Goal: Task Accomplishment & Management: Manage account settings

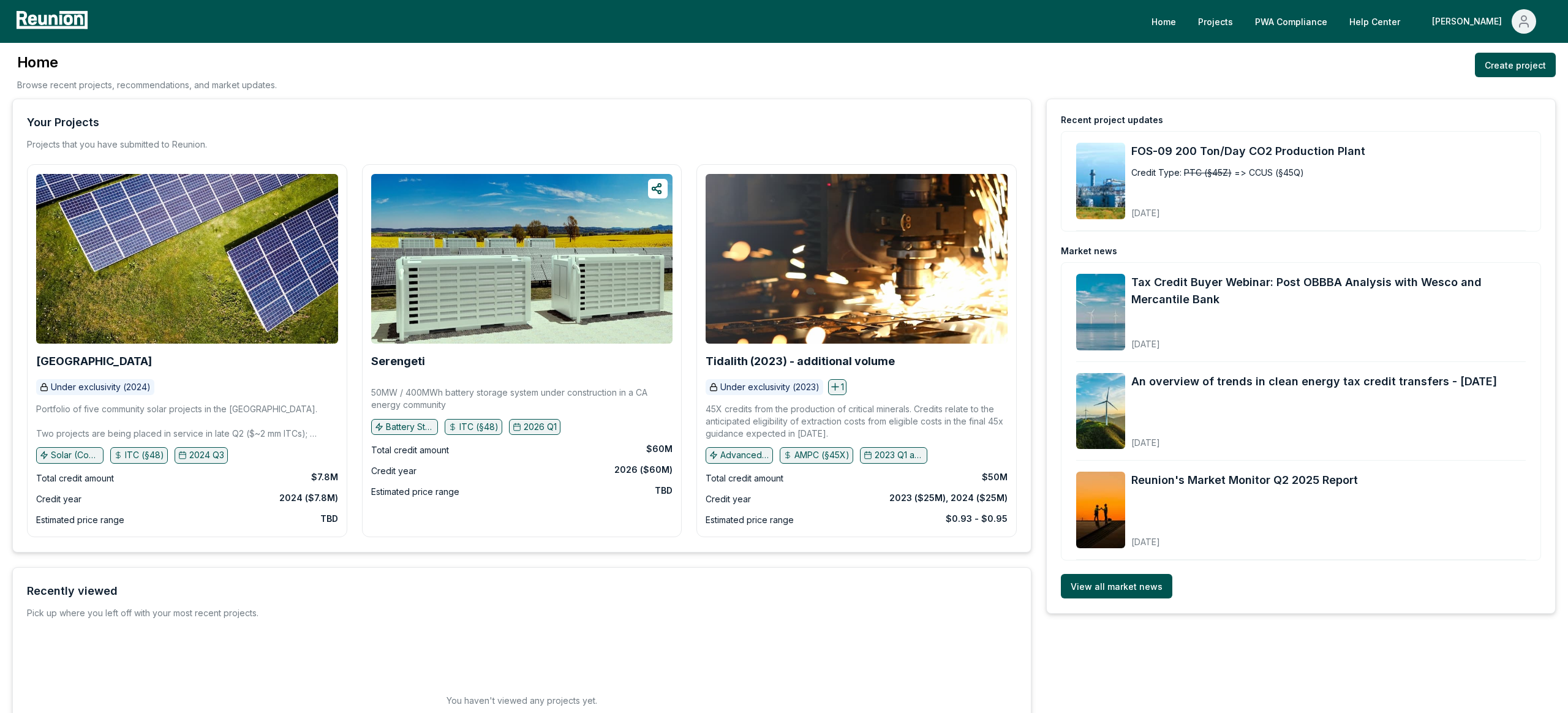
drag, startPoint x: 614, startPoint y: 439, endPoint x: 613, endPoint y: 458, distance: 19.0
click at [613, 444] on div "Serengeti 50MW / 400MWh battery storage system under construction in a CA energ…" at bounding box center [522, 336] width 302 height 325
click at [1307, 14] on link "PWA Compliance" at bounding box center [1290, 21] width 92 height 24
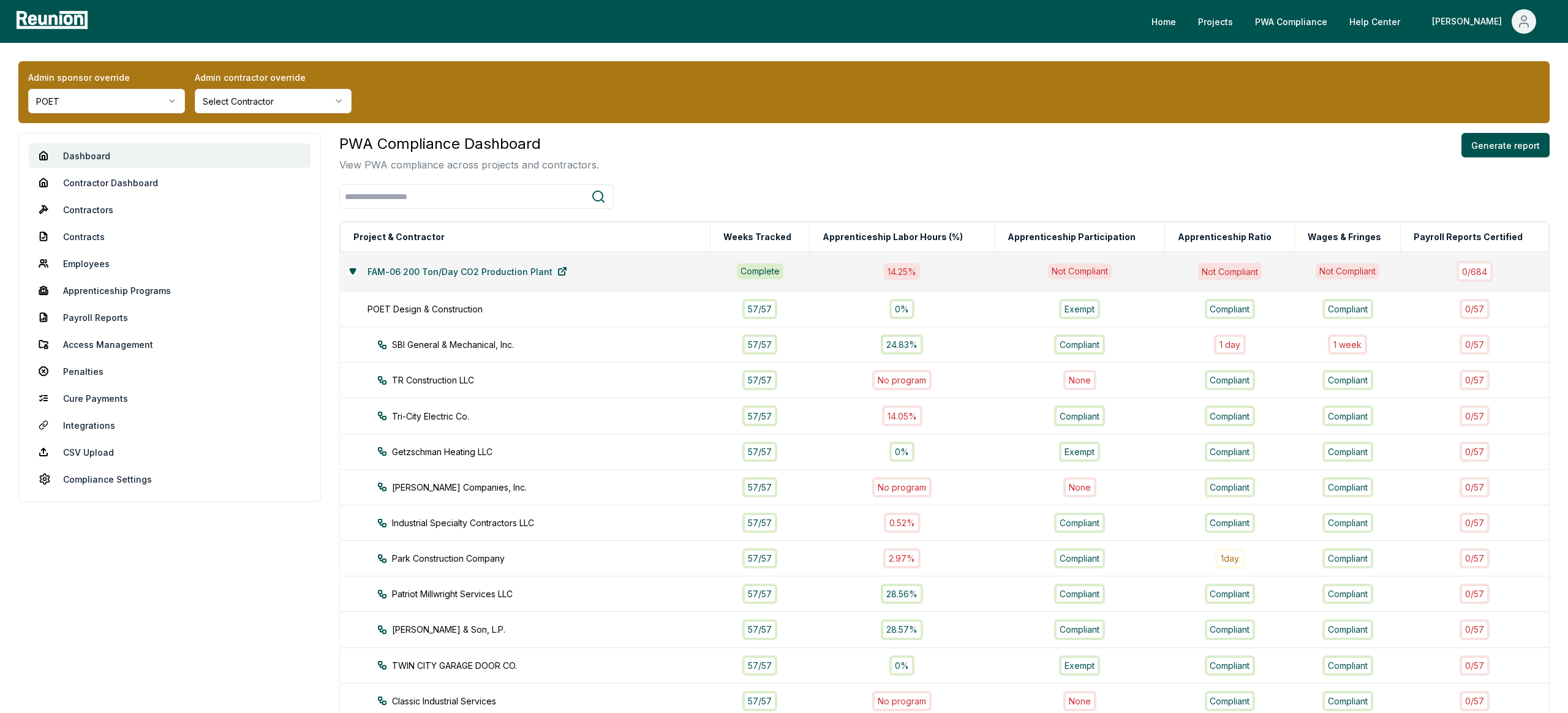
click at [818, 110] on div "Admin sponsor override POET Admin contractor override Select Contractor" at bounding box center [783, 92] width 1531 height 62
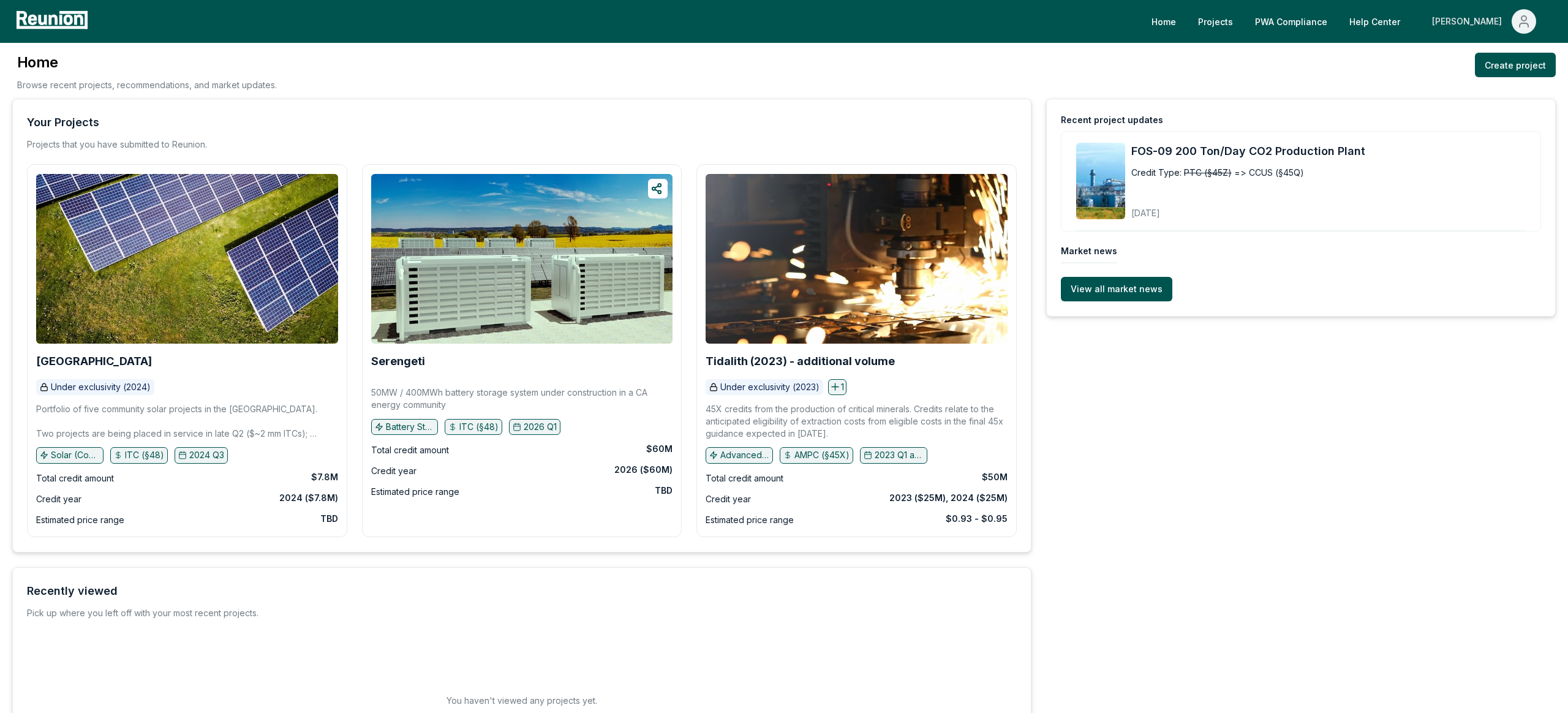
click at [1495, 15] on div "[PERSON_NAME]" at bounding box center [1469, 21] width 74 height 24
click at [1489, 60] on p "Admin Portal" at bounding box center [1500, 65] width 50 height 15
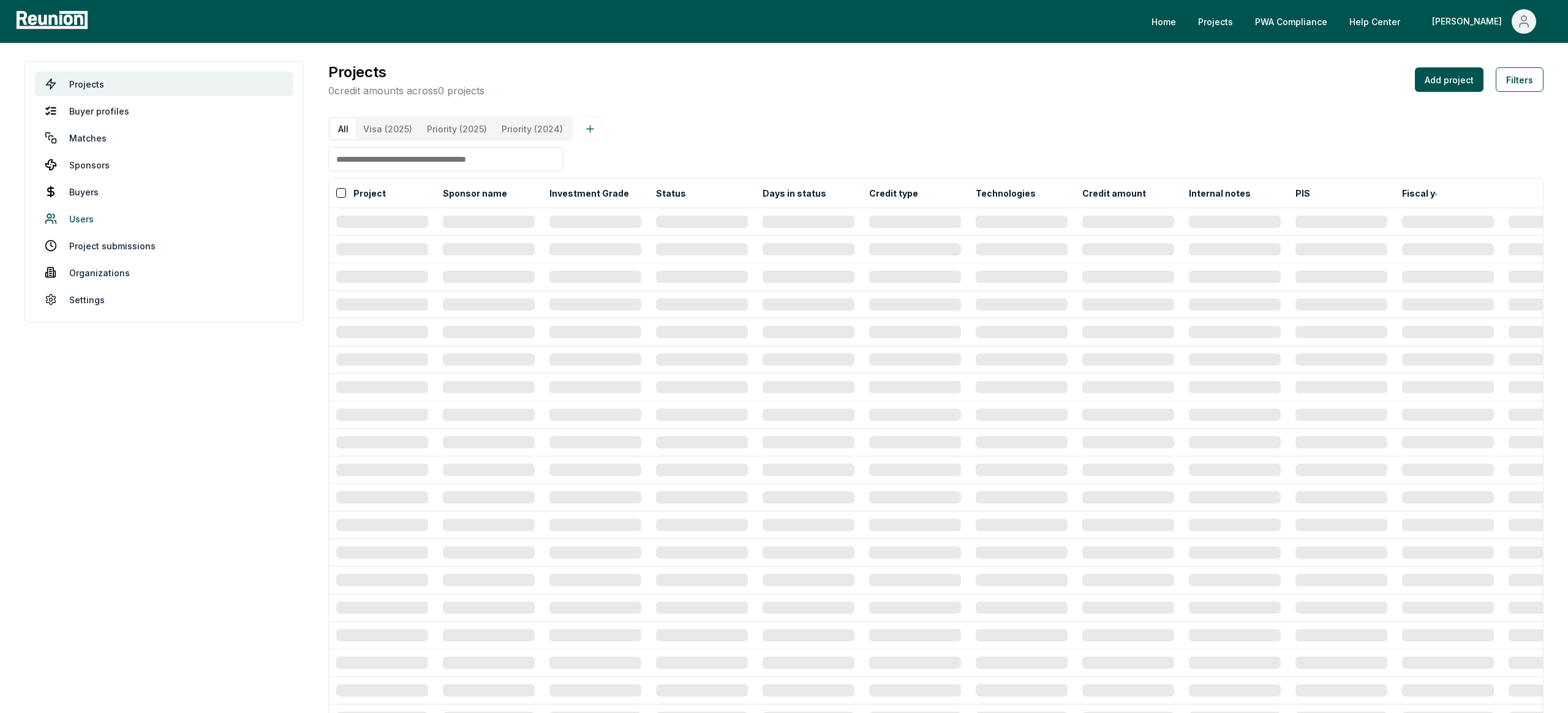
click at [91, 217] on link "Users" at bounding box center [164, 218] width 258 height 24
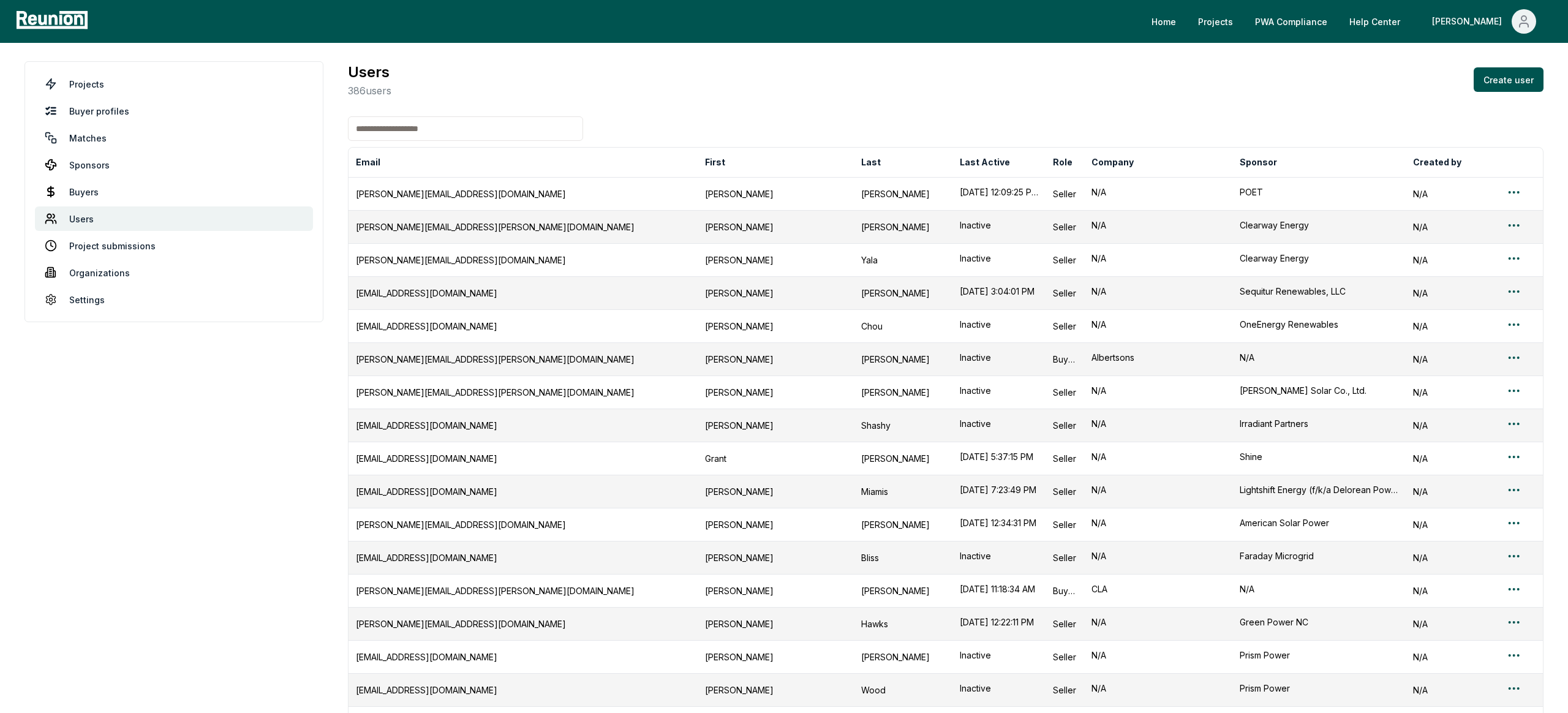
click at [437, 139] on input at bounding box center [465, 128] width 235 height 24
paste input "**********"
type input "**********"
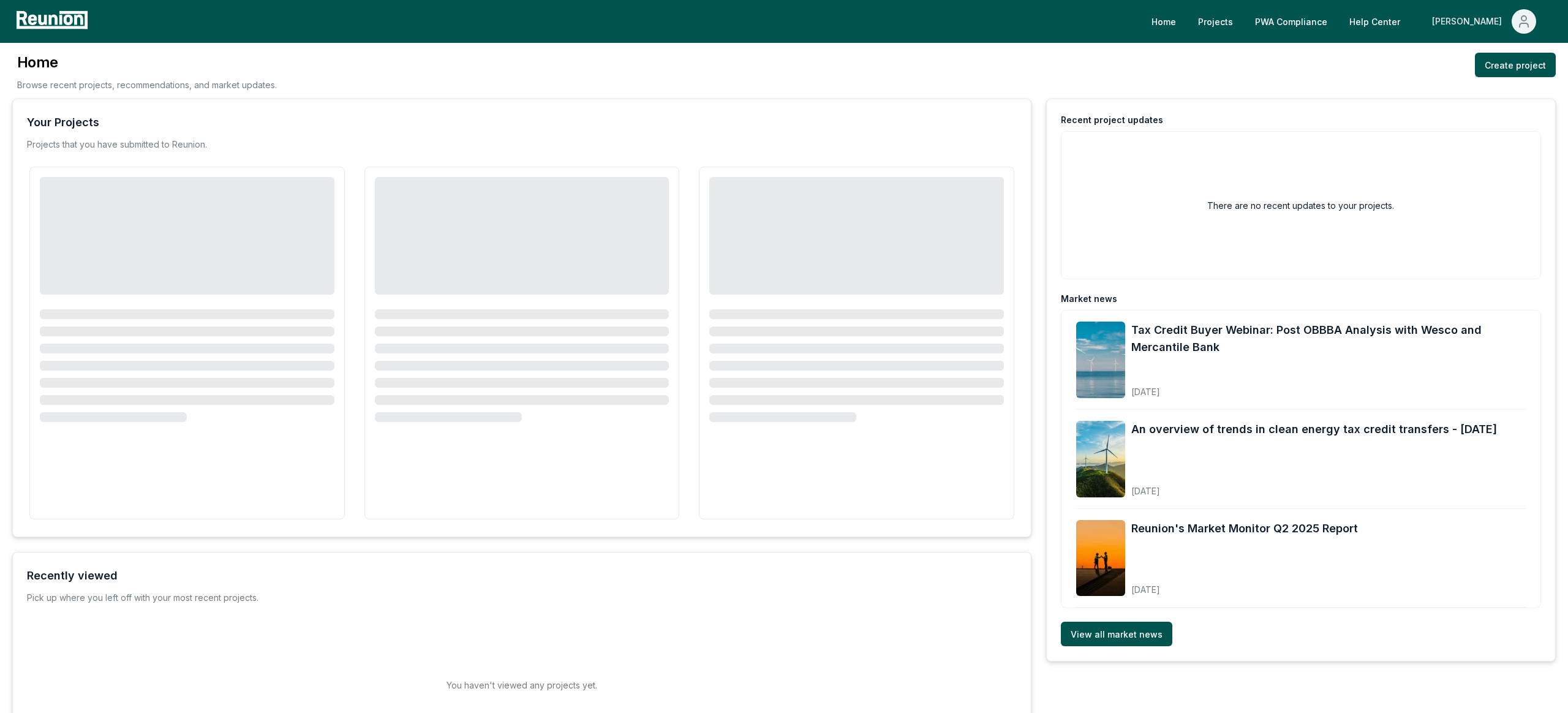
click at [1487, 16] on div "[PERSON_NAME]" at bounding box center [1469, 21] width 74 height 24
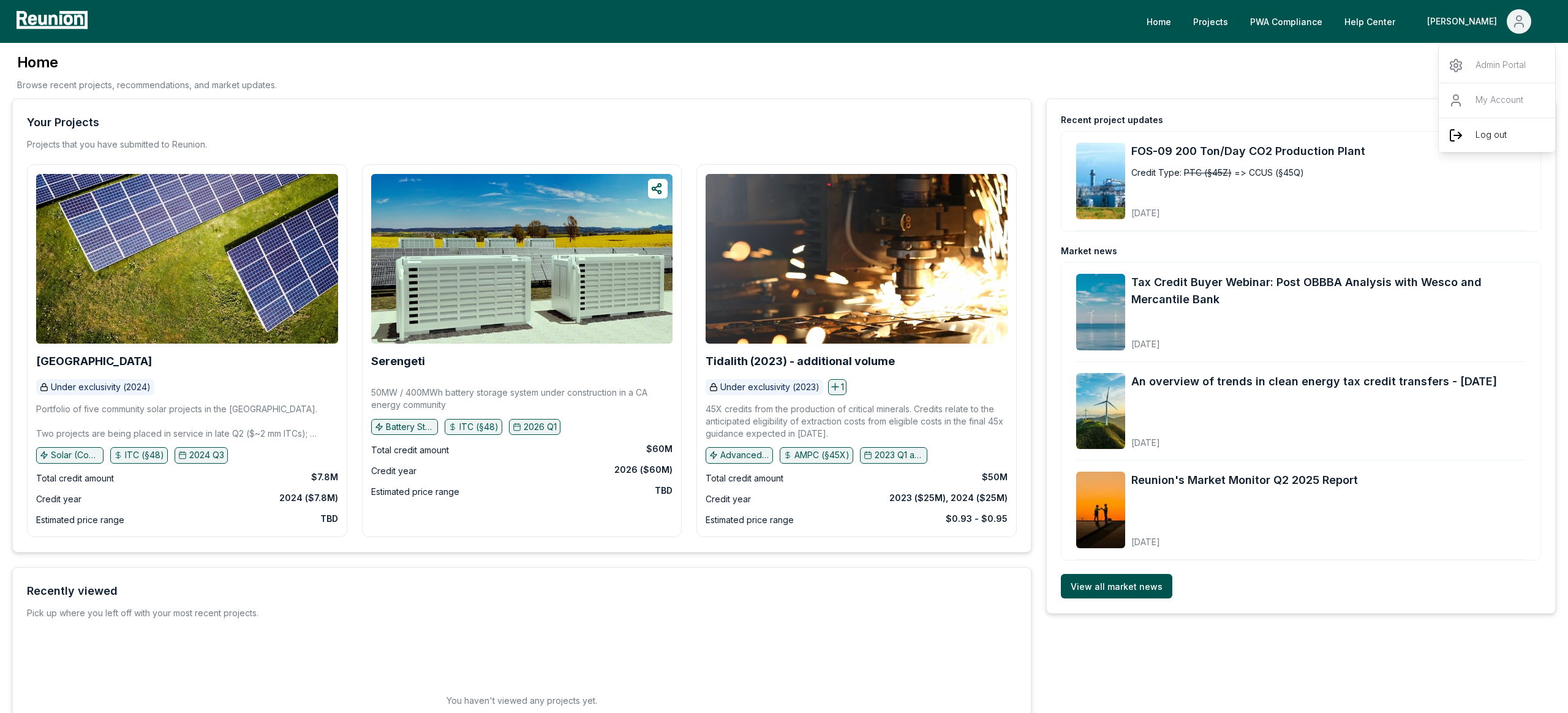
click at [1490, 134] on p "Log out" at bounding box center [1490, 135] width 31 height 15
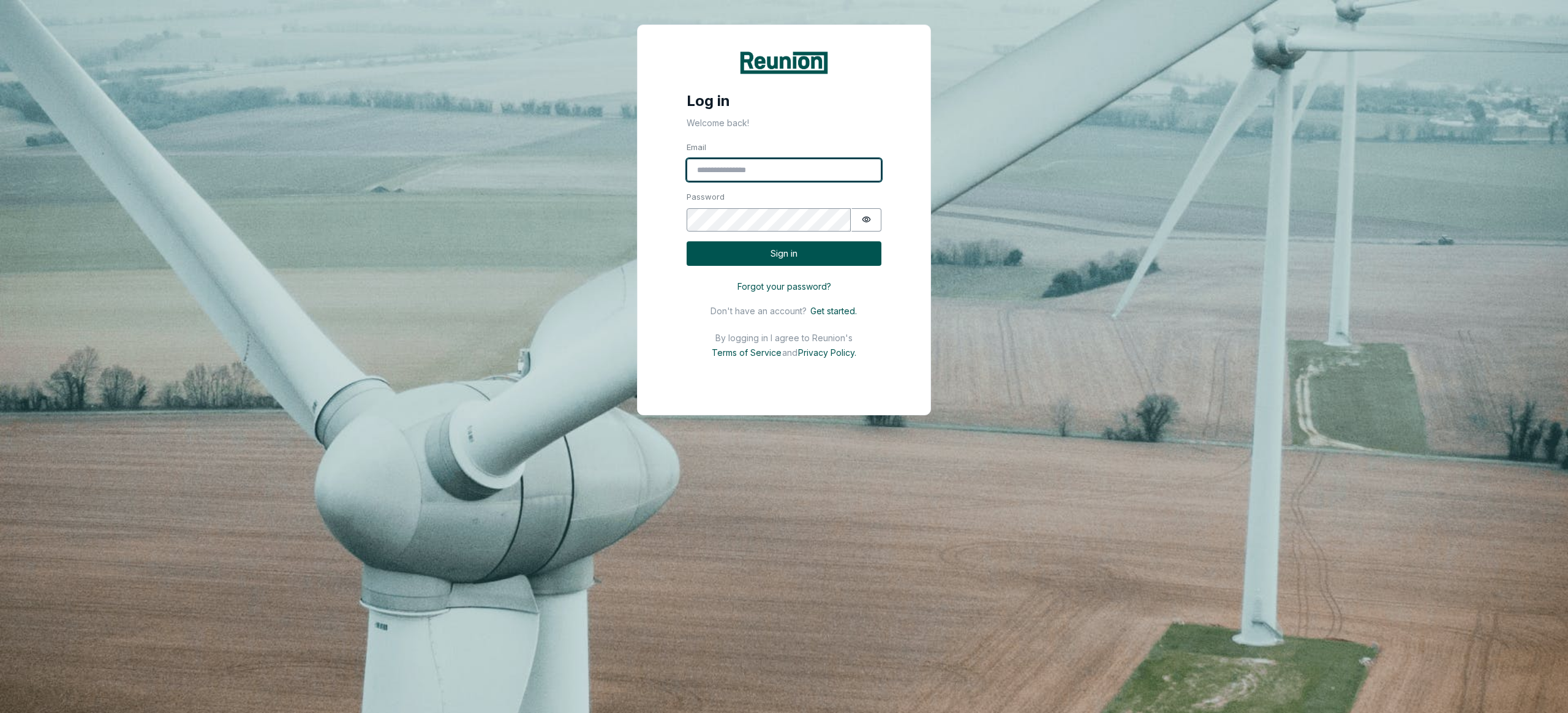
click at [726, 176] on input "Email" at bounding box center [783, 170] width 195 height 24
paste input "**********"
type input "**********"
click at [874, 218] on button "Password is hidden" at bounding box center [866, 220] width 30 height 24
click at [675, 367] on form "**********" at bounding box center [784, 272] width 293 height 285
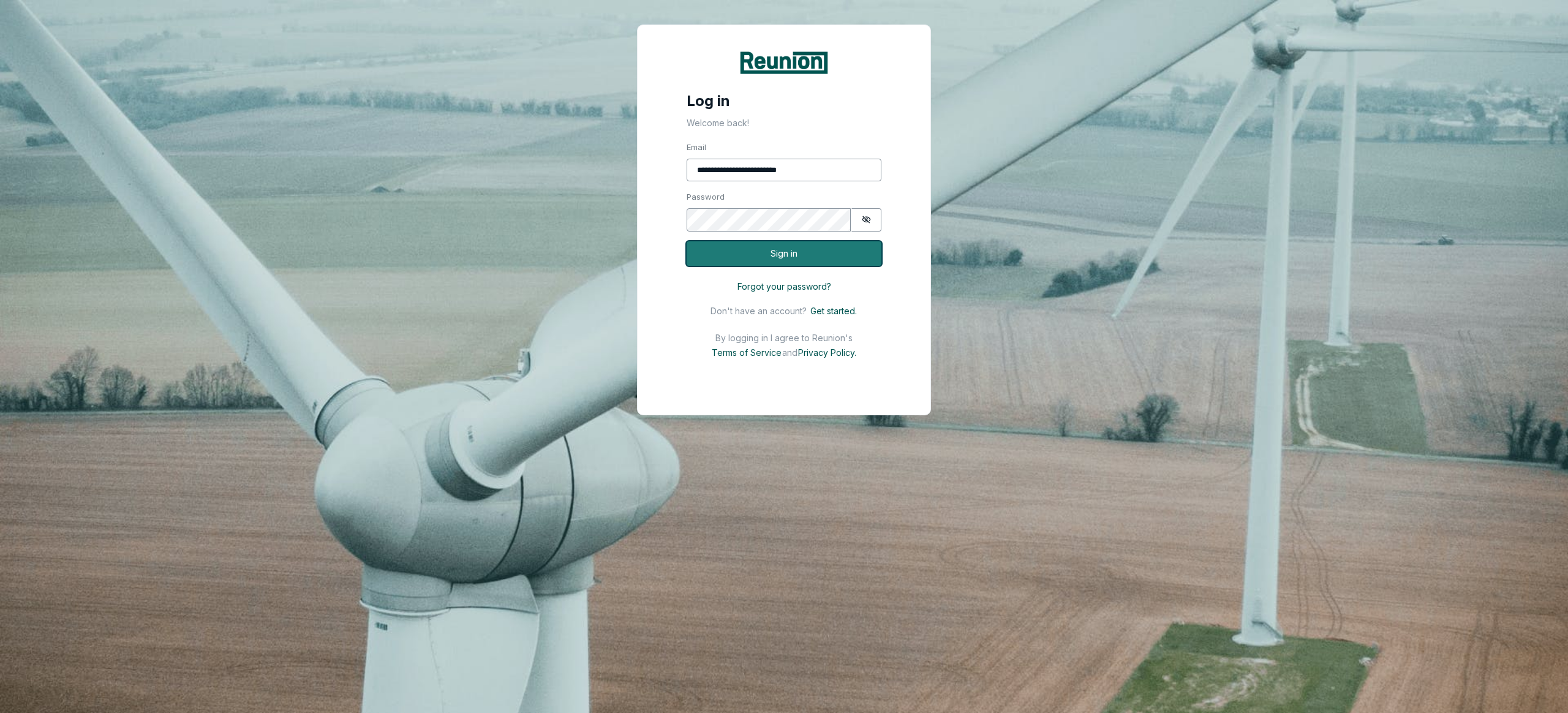
click at [711, 254] on button "Sign in" at bounding box center [783, 254] width 195 height 25
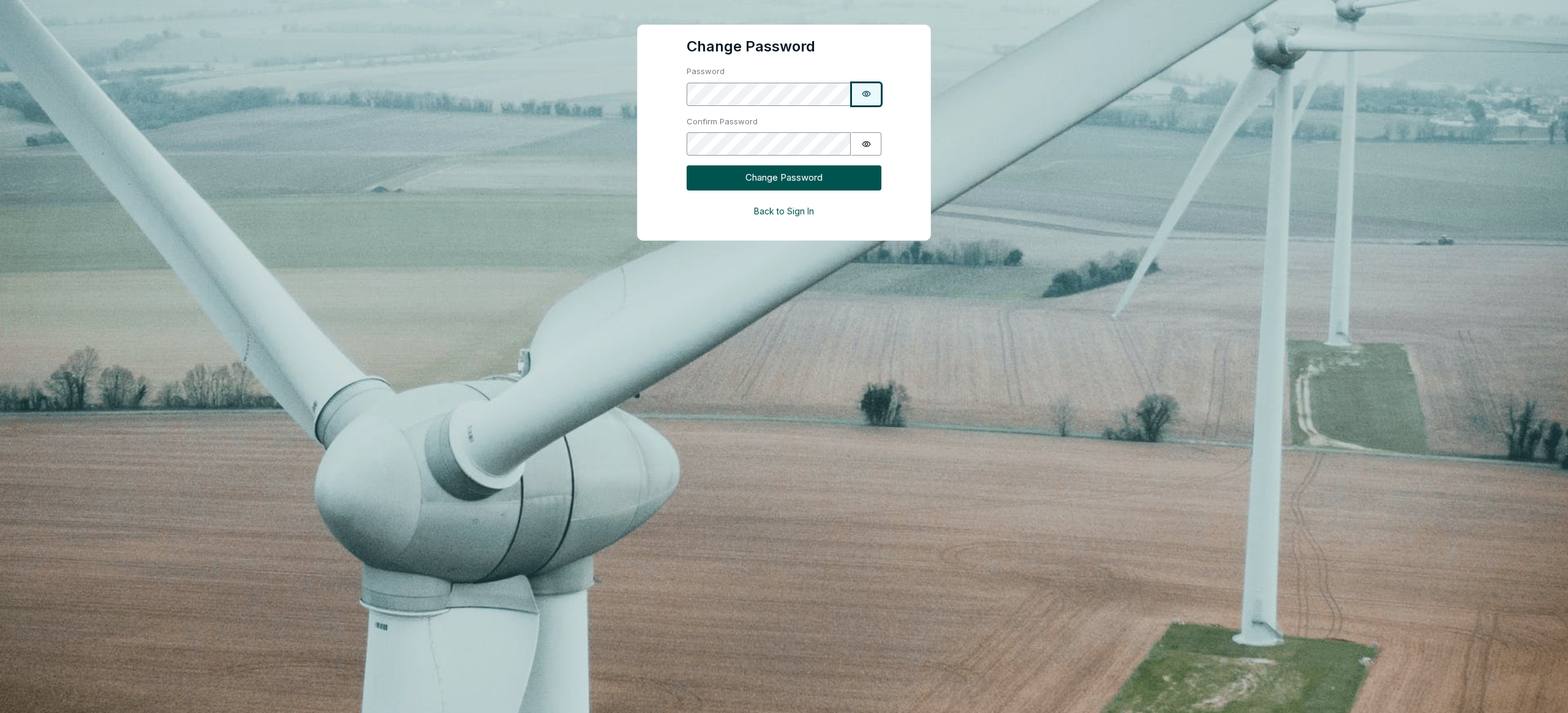
click at [869, 92] on icon "Show password" at bounding box center [866, 93] width 9 height 5
click at [866, 139] on icon "Show password" at bounding box center [866, 144] width 9 height 9
click at [813, 177] on button "Change Password" at bounding box center [783, 178] width 195 height 25
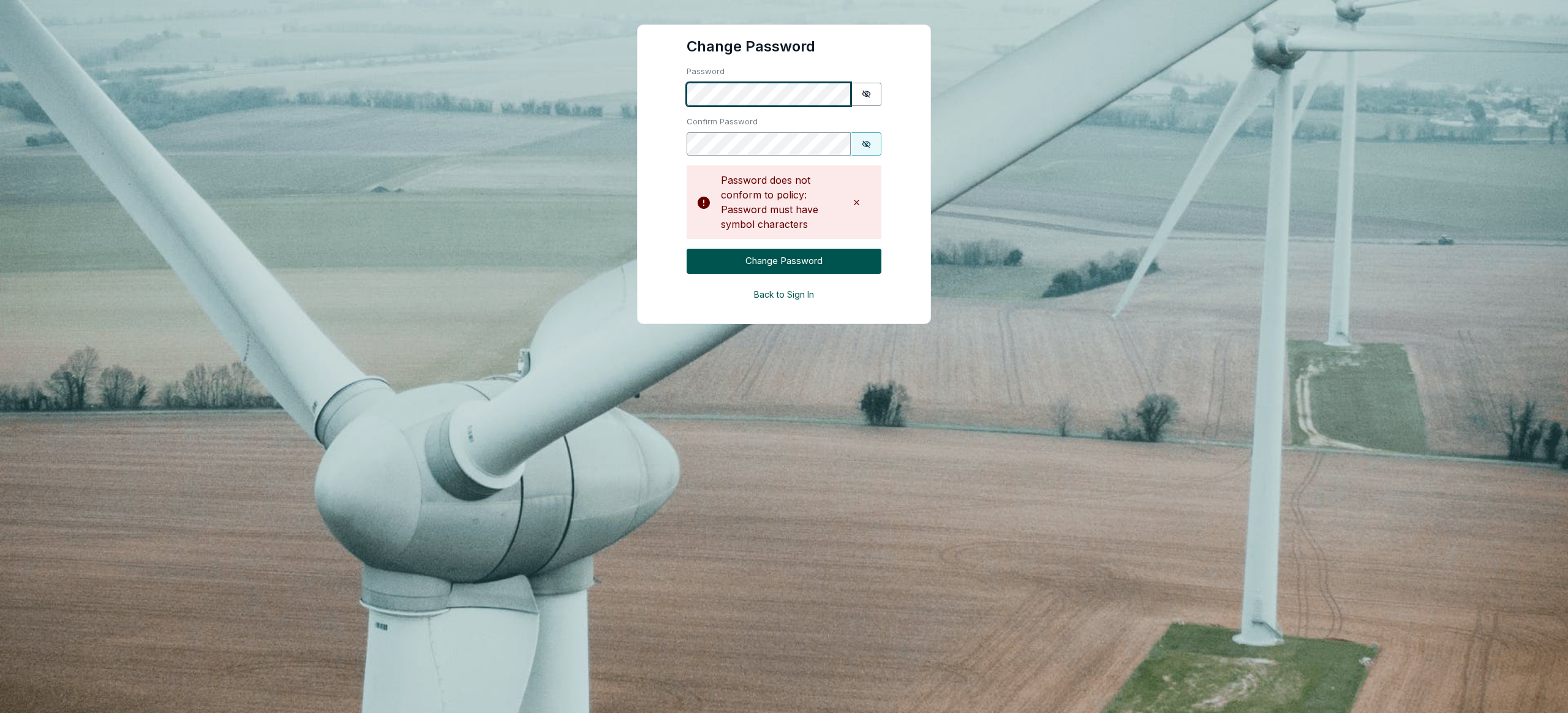
click at [467, 69] on div "Change Password Password Password is shown Confirm Password Password is shown P…" at bounding box center [784, 162] width 1568 height 324
click at [801, 260] on button "Change Password" at bounding box center [783, 261] width 195 height 25
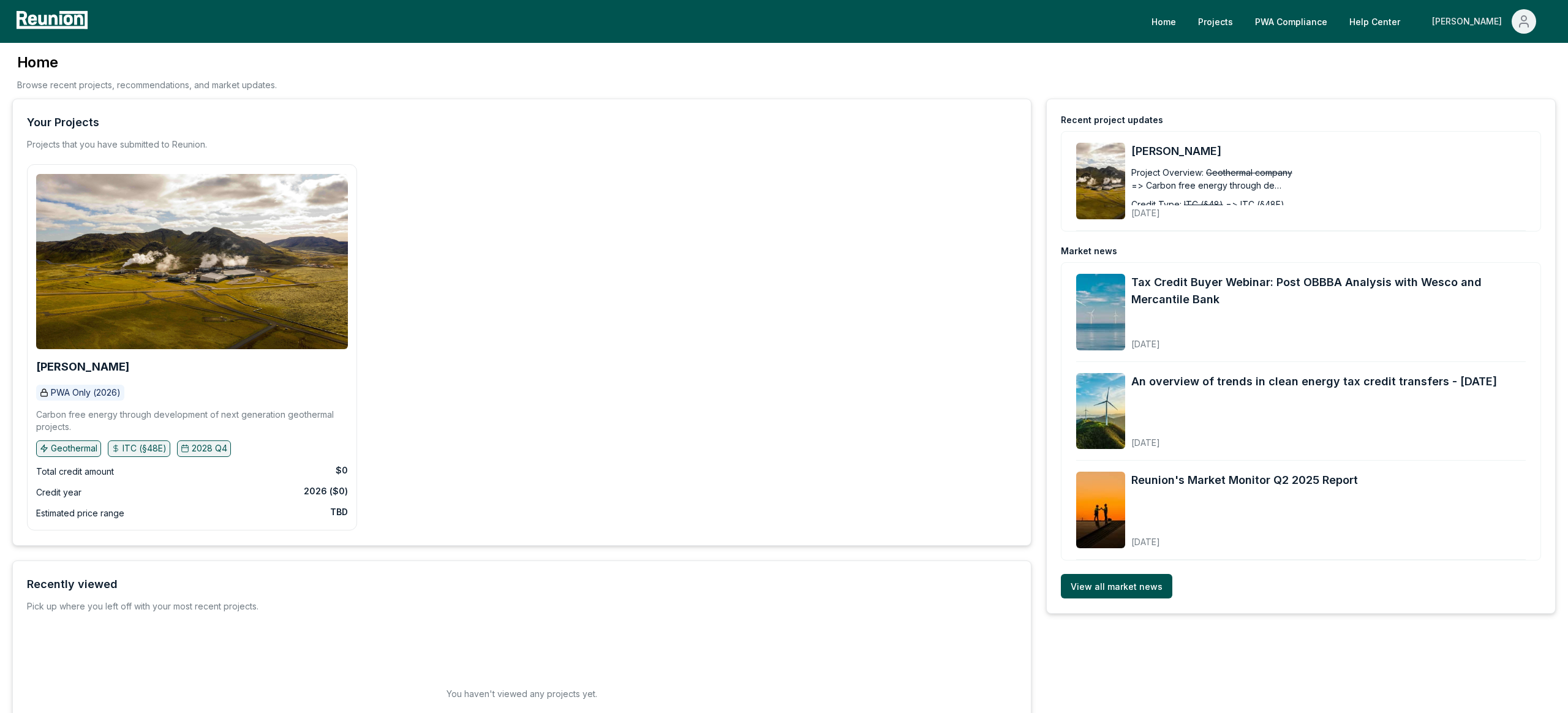
click at [1488, 23] on div "[PERSON_NAME]" at bounding box center [1469, 21] width 74 height 24
click at [1500, 63] on p "Admin Portal" at bounding box center [1500, 65] width 50 height 15
click at [1329, 60] on div "Home Browse recent projects, recommendations, and market updates." at bounding box center [784, 75] width 1543 height 46
